Goal: Find specific page/section: Find specific page/section

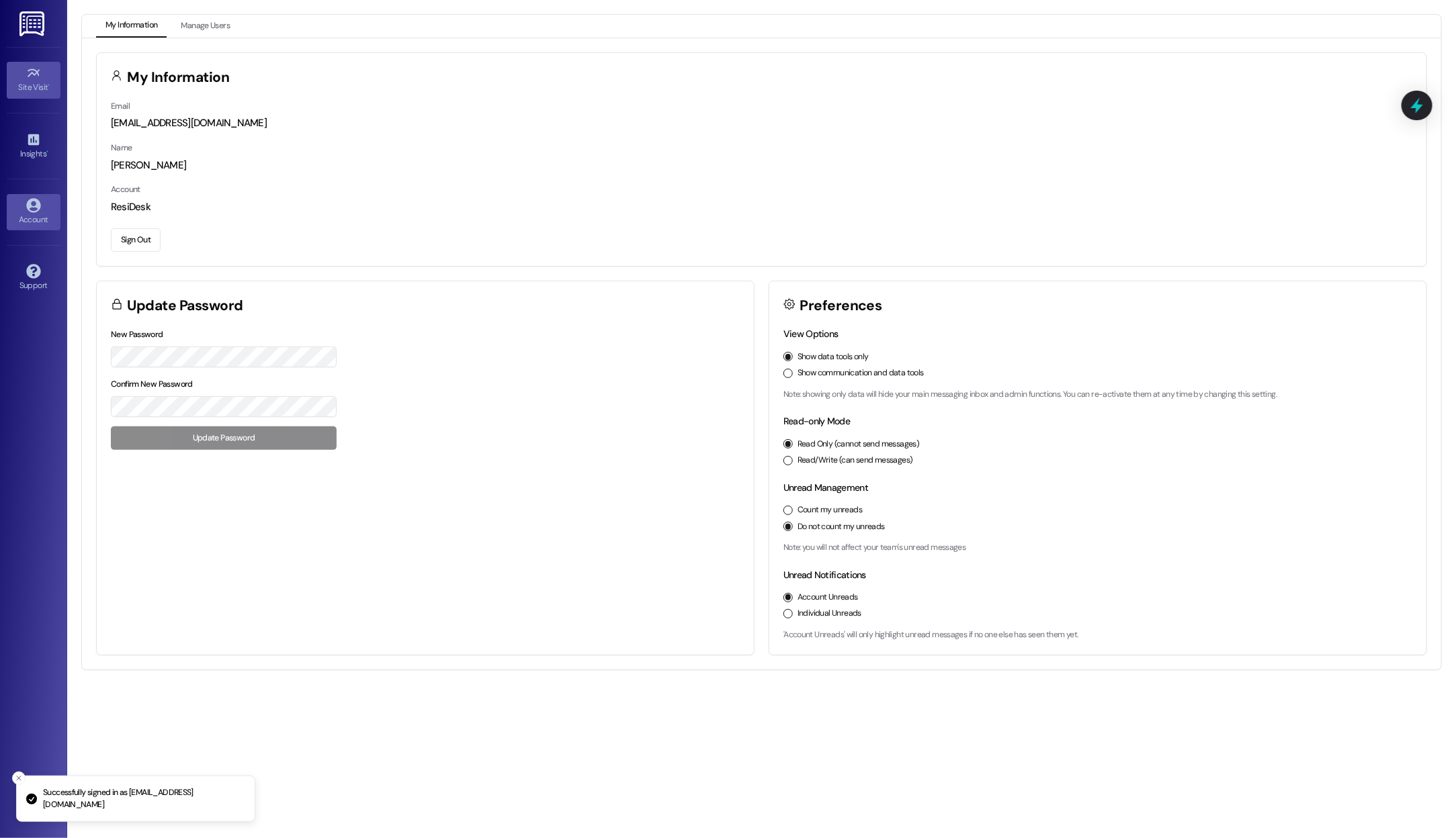
click at [35, 91] on div "Site Visit •" at bounding box center [33, 87] width 67 height 13
